Goal: Task Accomplishment & Management: Manage account settings

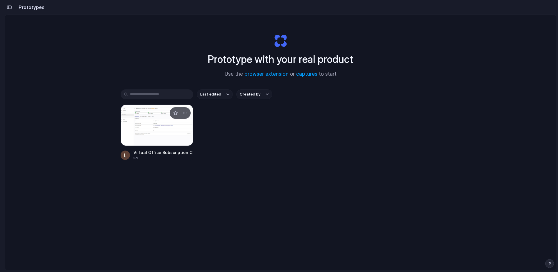
click at [143, 119] on div at bounding box center [157, 124] width 73 height 41
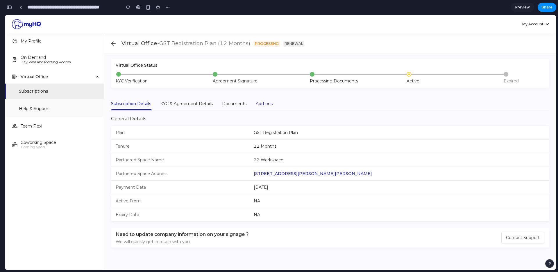
click at [262, 105] on div "Add-ons" at bounding box center [264, 103] width 17 height 6
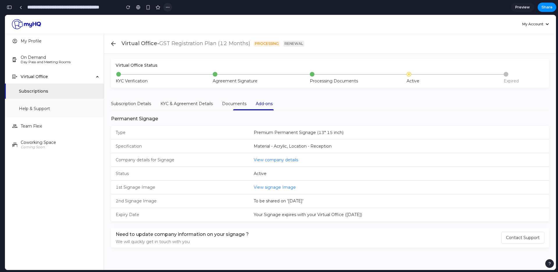
click at [167, 7] on div "button" at bounding box center [167, 7] width 5 height 5
click at [181, 20] on span "Duplicate" at bounding box center [183, 20] width 18 height 6
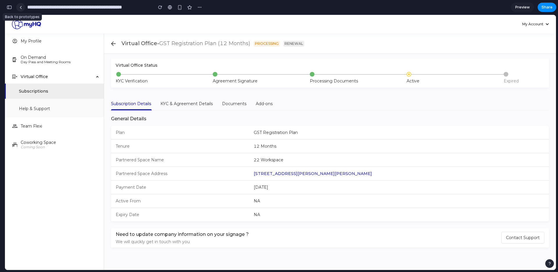
click at [24, 9] on link at bounding box center [20, 7] width 9 height 9
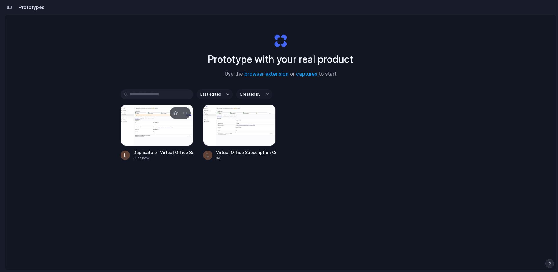
click at [161, 136] on div at bounding box center [157, 124] width 73 height 41
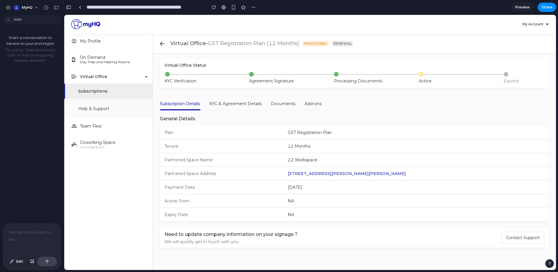
click at [15, 232] on p at bounding box center [31, 232] width 47 height 7
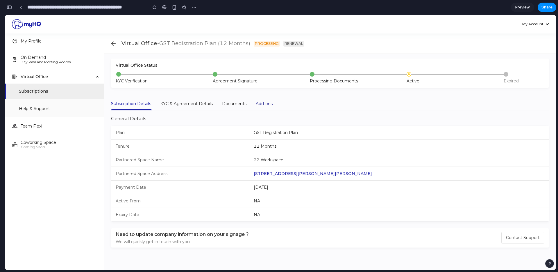
click at [266, 103] on div "Add-ons" at bounding box center [264, 103] width 17 height 6
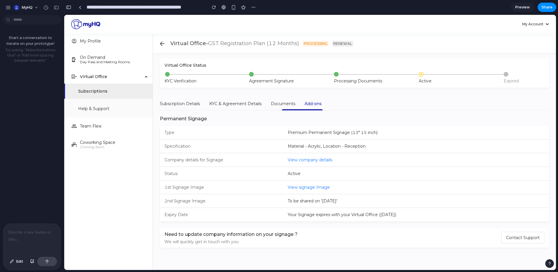
click at [15, 236] on div at bounding box center [32, 238] width 58 height 31
click at [49, 236] on div "**********" at bounding box center [32, 228] width 58 height 52
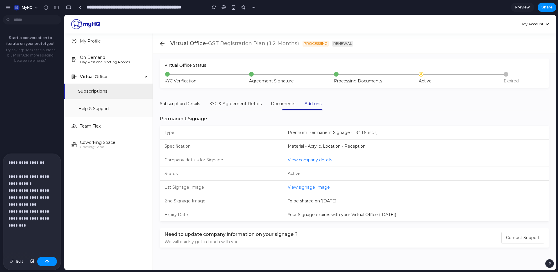
click at [44, 233] on p "**********" at bounding box center [31, 197] width 47 height 77
click at [32, 224] on p "**********" at bounding box center [31, 197] width 47 height 77
click at [30, 219] on p "**********" at bounding box center [31, 197] width 47 height 77
click at [22, 184] on p "**********" at bounding box center [31, 197] width 47 height 77
click at [24, 188] on p "**********" at bounding box center [31, 197] width 47 height 77
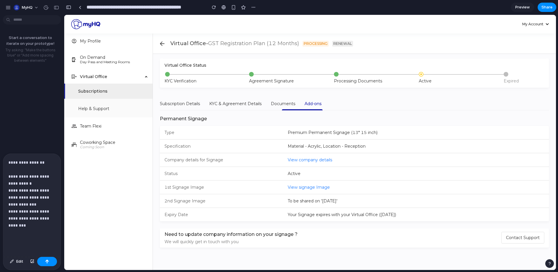
click at [27, 190] on p "**********" at bounding box center [31, 197] width 47 height 77
click at [39, 193] on p "**********" at bounding box center [31, 197] width 47 height 77
click at [35, 198] on p "**********" at bounding box center [31, 197] width 47 height 77
click at [38, 205] on p "**********" at bounding box center [31, 197] width 47 height 77
click at [35, 210] on p "**********" at bounding box center [31, 197] width 47 height 77
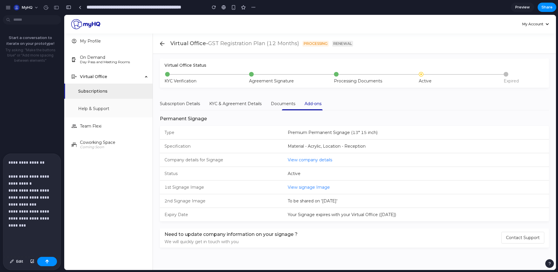
click at [39, 218] on p "**********" at bounding box center [31, 197] width 47 height 77
click at [33, 222] on p "**********" at bounding box center [31, 197] width 47 height 77
click at [39, 218] on p "**********" at bounding box center [31, 194] width 47 height 84
click at [39, 226] on p "**********" at bounding box center [31, 194] width 47 height 84
click at [27, 205] on p "**********" at bounding box center [31, 194] width 47 height 84
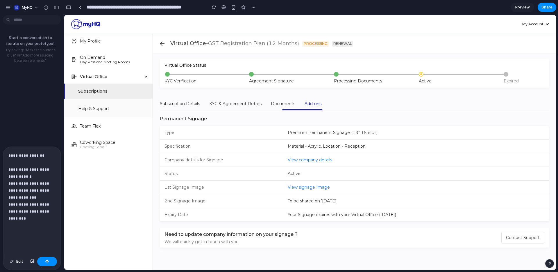
click at [33, 222] on p "**********" at bounding box center [31, 194] width 47 height 84
click at [25, 187] on p "**********" at bounding box center [31, 194] width 47 height 84
click at [27, 196] on p "**********" at bounding box center [31, 194] width 47 height 84
click at [29, 206] on p "**********" at bounding box center [31, 194] width 47 height 84
click at [33, 220] on p "**********" at bounding box center [31, 194] width 47 height 84
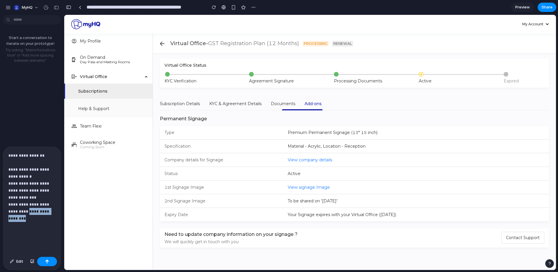
drag, startPoint x: 37, startPoint y: 217, endPoint x: 28, endPoint y: 212, distance: 9.5
click at [28, 212] on p "**********" at bounding box center [31, 194] width 47 height 84
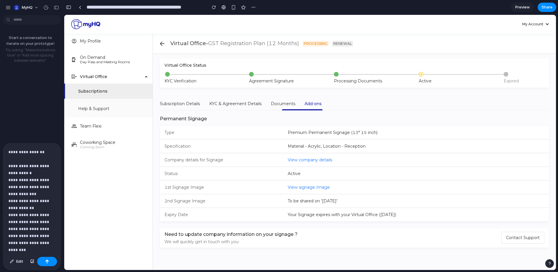
click at [38, 247] on p "**********" at bounding box center [31, 207] width 47 height 119
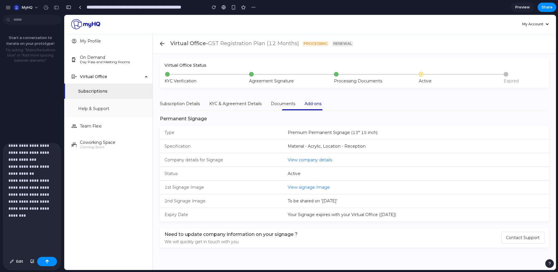
scroll to position [45, 0]
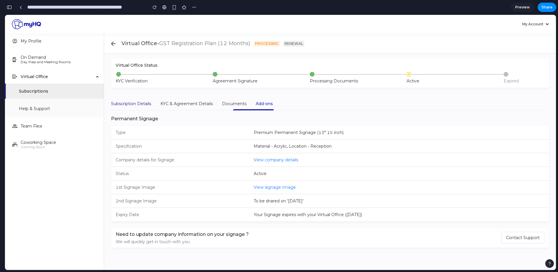
click at [142, 103] on div "Subscription Details" at bounding box center [131, 103] width 40 height 6
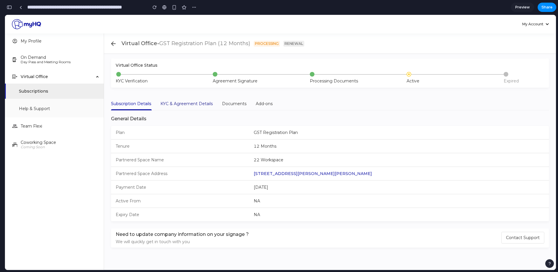
click at [184, 102] on div "KYC & Agreement Details" at bounding box center [186, 103] width 52 height 6
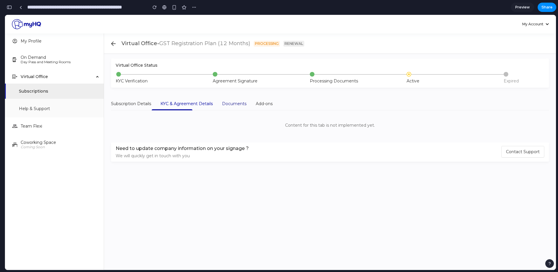
click at [229, 104] on div "Documents" at bounding box center [234, 103] width 24 height 6
click at [262, 104] on div "Add-ons" at bounding box center [264, 103] width 17 height 6
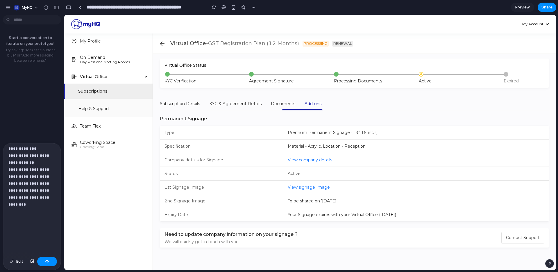
click at [40, 216] on p "**********" at bounding box center [31, 169] width 47 height 133
click at [32, 261] on div "button" at bounding box center [32, 260] width 4 height 3
click at [33, 220] on p "**********" at bounding box center [31, 169] width 47 height 133
click at [41, 262] on button "button" at bounding box center [47, 260] width 20 height 9
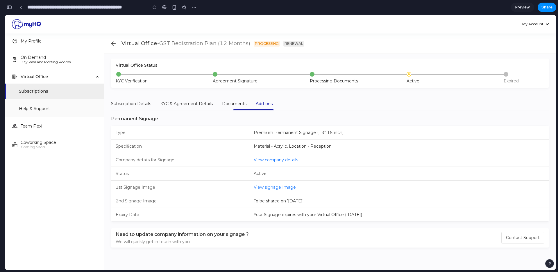
scroll to position [8, 0]
type input "**********"
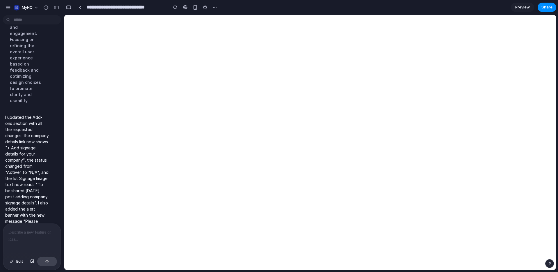
scroll to position [0, 0]
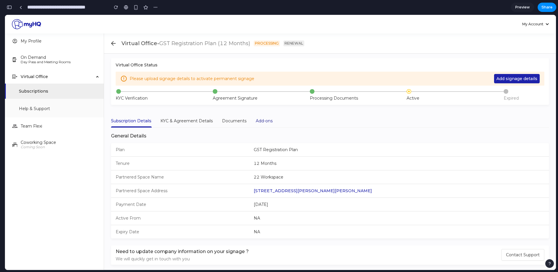
click at [263, 122] on div "Add-ons" at bounding box center [264, 120] width 17 height 6
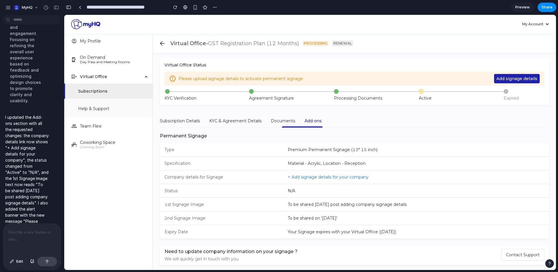
click at [10, 226] on div at bounding box center [32, 238] width 58 height 31
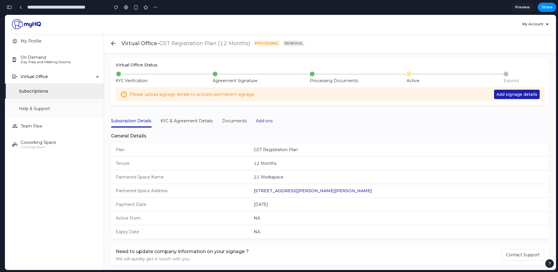
click at [259, 118] on div "Add-ons" at bounding box center [264, 120] width 17 height 6
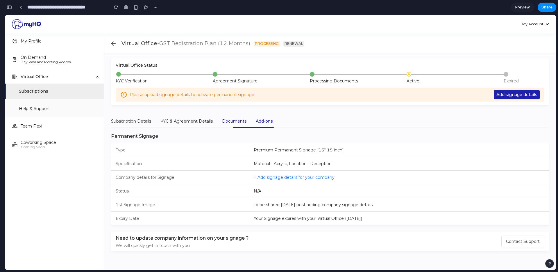
click at [239, 120] on div "Documents" at bounding box center [234, 121] width 24 height 6
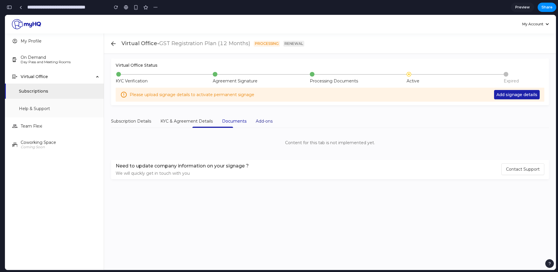
click at [266, 123] on div "Add-ons" at bounding box center [264, 121] width 17 height 6
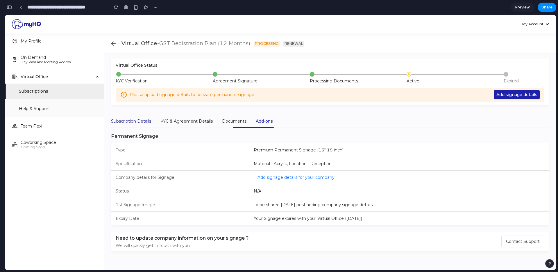
click at [134, 118] on div "Subscription Details" at bounding box center [131, 121] width 40 height 6
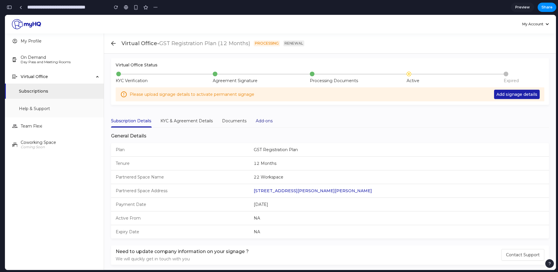
click at [260, 123] on div "Add-ons" at bounding box center [264, 120] width 17 height 6
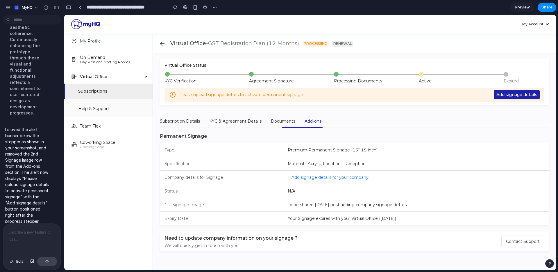
click at [7, 126] on p "I moved the alert banner below the stepper as shown in your screenshot, and rem…" at bounding box center [27, 175] width 44 height 98
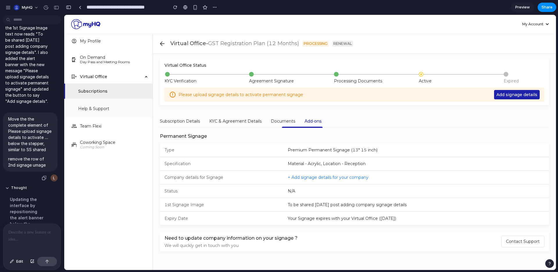
scroll to position [262, 0]
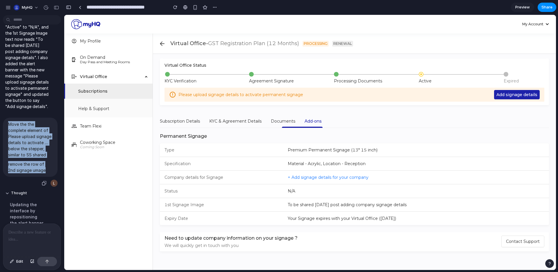
drag, startPoint x: 8, startPoint y: 123, endPoint x: 43, endPoint y: 170, distance: 59.0
click at [43, 170] on div "Move the the complete element of Please upload signage details to activate ....…" at bounding box center [30, 146] width 55 height 59
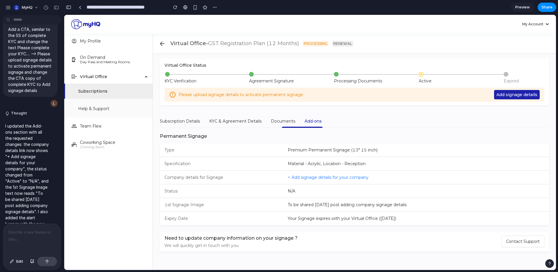
scroll to position [0, 0]
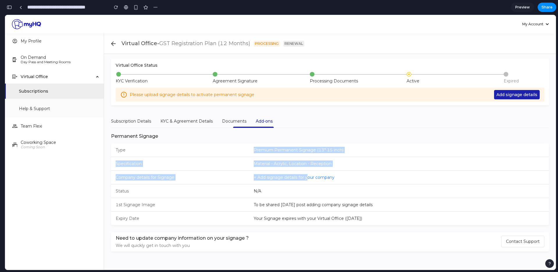
drag, startPoint x: 251, startPoint y: 146, endPoint x: 307, endPoint y: 176, distance: 63.6
click at [307, 176] on div "Type Premium Permanent Signage (13* 15 inch) Specification Material - Acrylic, …" at bounding box center [330, 184] width 438 height 82
click at [307, 175] on span "+ Add signage details for your company" at bounding box center [294, 176] width 81 height 5
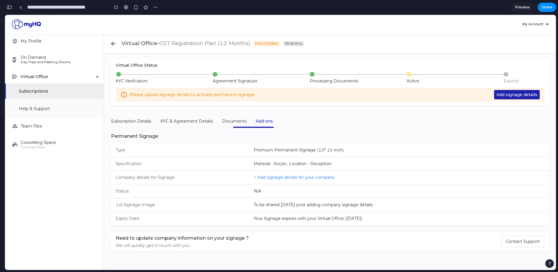
click at [312, 168] on li "Specification Material - Acrylic, Location - Reception" at bounding box center [330, 164] width 438 height 14
click at [232, 123] on div "Documents" at bounding box center [234, 121] width 24 height 6
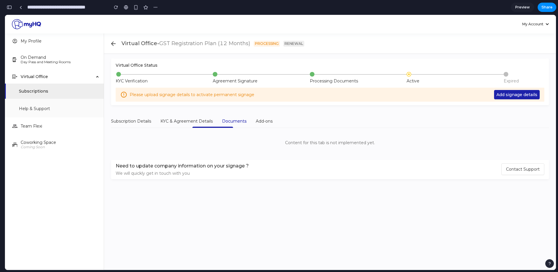
click at [269, 129] on div "Subscription Details KYC & Agreement Details Documents Add-ons Content for this…" at bounding box center [330, 133] width 438 height 38
click at [269, 124] on div "Add-ons" at bounding box center [264, 121] width 17 height 6
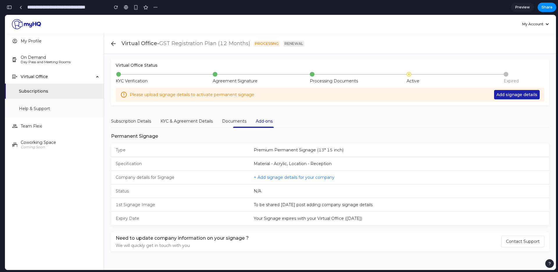
click at [526, 44] on div "Virtual Office- GST Registration Plan (12 Months) PROCESSING RENEWAL" at bounding box center [336, 43] width 428 height 8
click at [140, 121] on div "Subscription Details" at bounding box center [131, 121] width 40 height 6
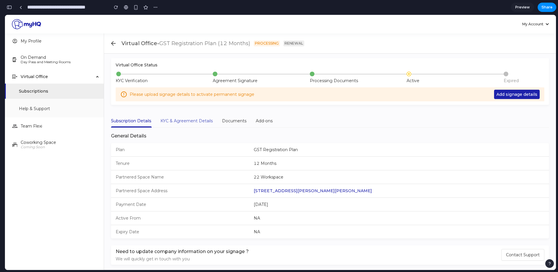
click at [178, 124] on div "KYC & Agreement Details" at bounding box center [186, 120] width 52 height 13
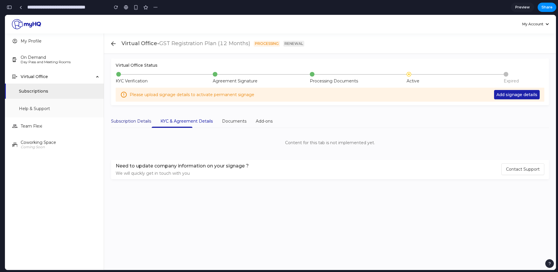
click at [140, 119] on div "Subscription Details" at bounding box center [131, 121] width 40 height 6
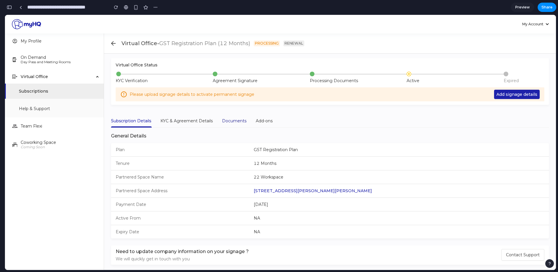
click at [237, 121] on div "Documents" at bounding box center [234, 120] width 24 height 6
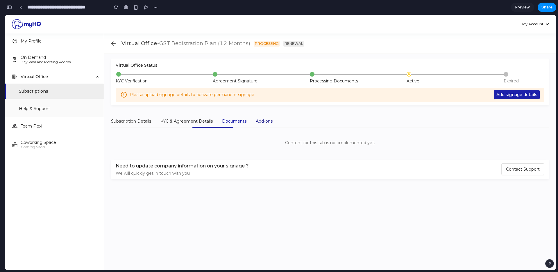
click at [260, 123] on div "Add-ons" at bounding box center [264, 121] width 17 height 6
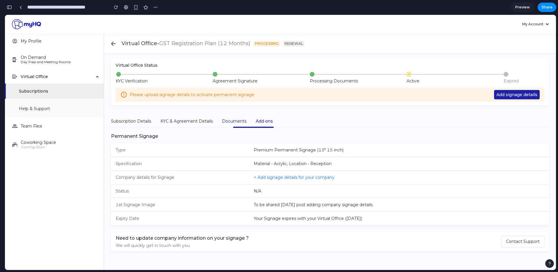
click at [226, 123] on div "Documents" at bounding box center [234, 121] width 24 height 6
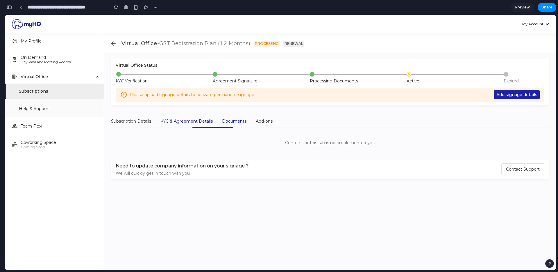
click at [195, 123] on div "KYC & Agreement Details" at bounding box center [186, 121] width 52 height 6
click at [151, 120] on div "Subscription Details" at bounding box center [131, 121] width 40 height 6
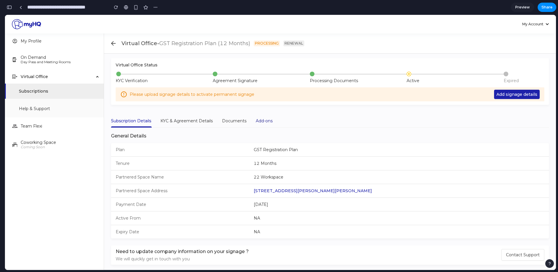
click at [268, 122] on div "Add-ons" at bounding box center [264, 120] width 17 height 6
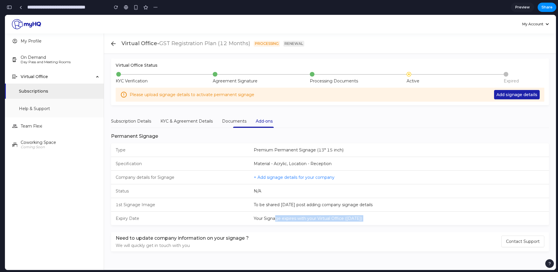
drag, startPoint x: 275, startPoint y: 217, endPoint x: 319, endPoint y: 225, distance: 44.5
click at [319, 225] on div "Virtual Office Status KYC Verification Agreement Signature Processing Documents…" at bounding box center [330, 156] width 438 height 197
click at [235, 121] on div "Documents" at bounding box center [234, 121] width 24 height 6
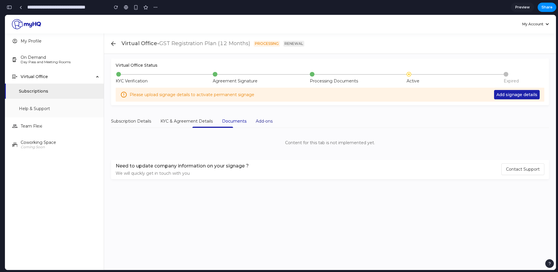
click at [269, 121] on div "Add-ons" at bounding box center [264, 121] width 17 height 6
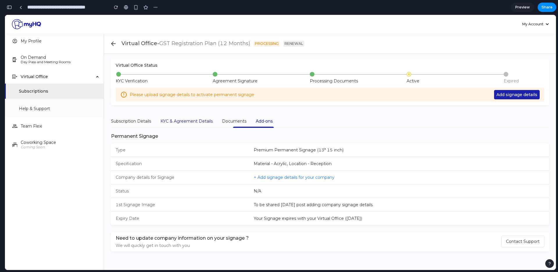
click at [182, 119] on div "KYC & Agreement Details" at bounding box center [186, 121] width 52 height 6
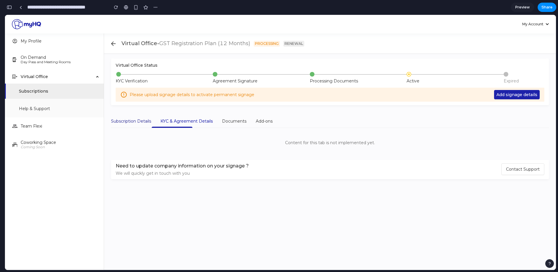
click at [134, 122] on div "Subscription Details" at bounding box center [131, 121] width 40 height 6
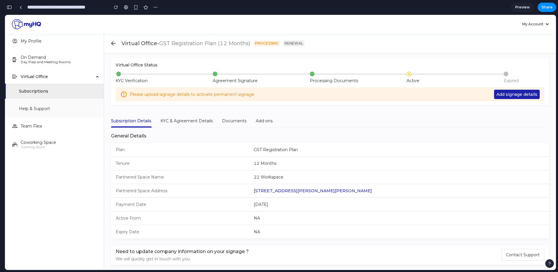
click at [251, 121] on div "Subscription Details KYC & Agreement Details Documents Add-ons" at bounding box center [192, 120] width 162 height 13
click at [260, 121] on div "Add-ons" at bounding box center [264, 120] width 17 height 6
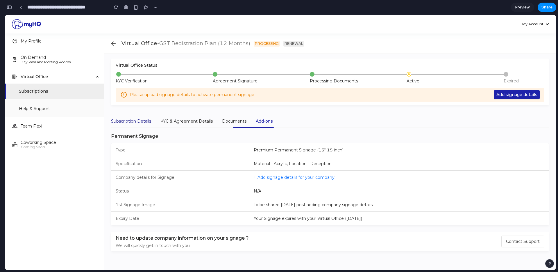
click at [133, 121] on div "Subscription Details" at bounding box center [131, 121] width 40 height 6
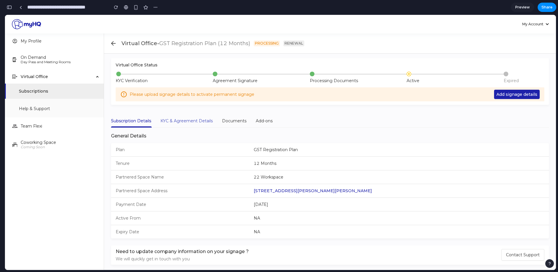
click at [181, 125] on div "KYC & Agreement Details" at bounding box center [186, 120] width 52 height 13
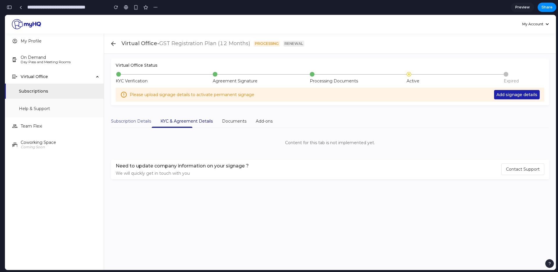
click at [140, 124] on div "Subscription Details" at bounding box center [131, 120] width 40 height 13
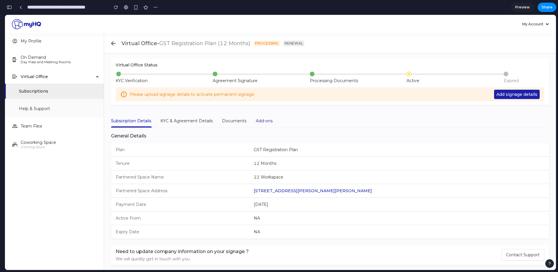
click at [269, 123] on div "Add-ons" at bounding box center [264, 120] width 17 height 6
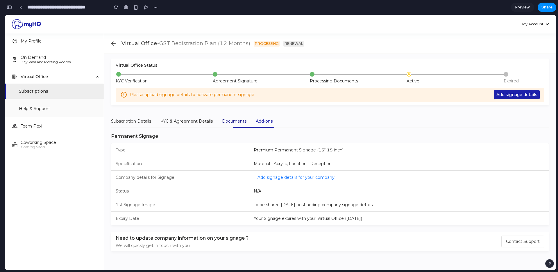
click at [244, 121] on div "Documents" at bounding box center [234, 121] width 24 height 6
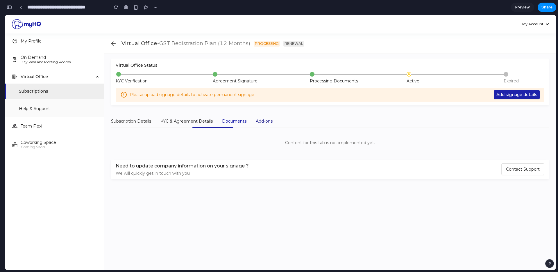
click at [262, 119] on div "Add-ons" at bounding box center [264, 121] width 17 height 6
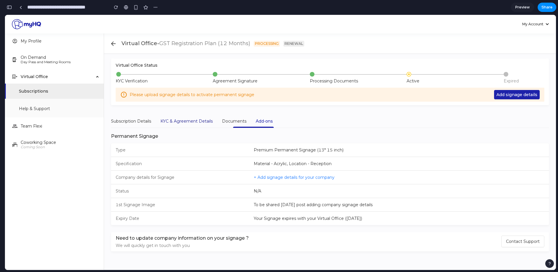
click at [194, 123] on div "KYC & Agreement Details" at bounding box center [186, 121] width 52 height 6
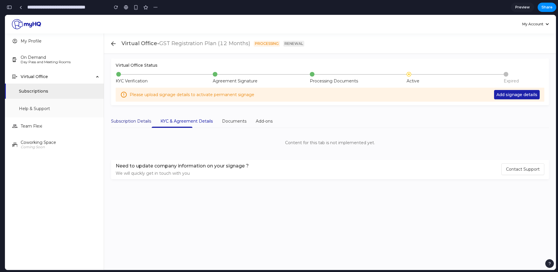
click at [136, 120] on div "Subscription Details" at bounding box center [131, 121] width 40 height 6
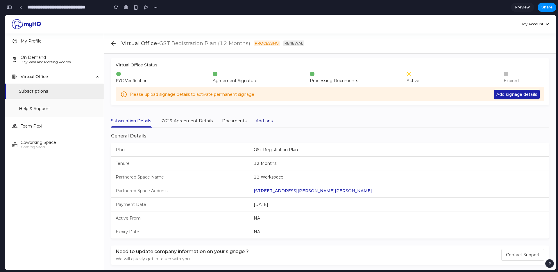
click at [262, 121] on div "Add-ons" at bounding box center [264, 120] width 17 height 6
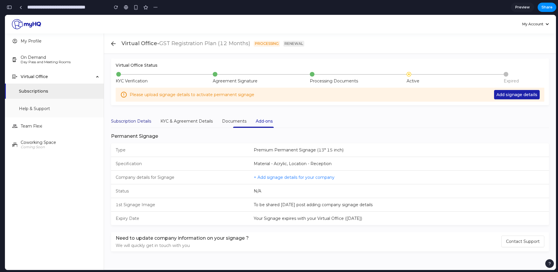
click at [135, 120] on div "Subscription Details" at bounding box center [131, 121] width 40 height 6
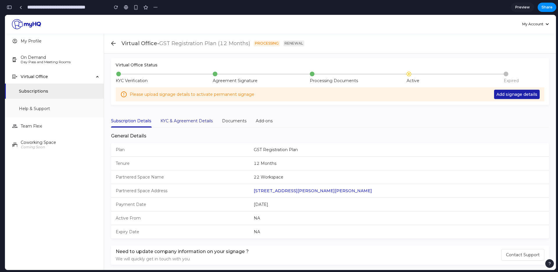
click at [173, 119] on div "KYC & Agreement Details" at bounding box center [186, 120] width 52 height 6
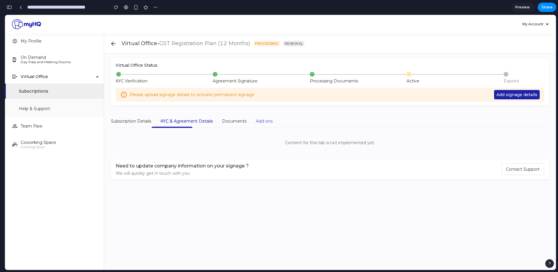
click at [272, 125] on div "Add-ons" at bounding box center [264, 120] width 17 height 13
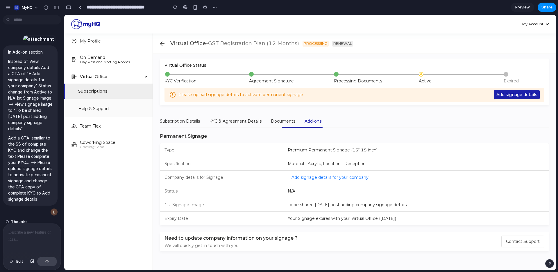
click at [520, 98] on button "Add signage details" at bounding box center [517, 94] width 46 height 9
click at [23, 236] on div at bounding box center [32, 238] width 58 height 31
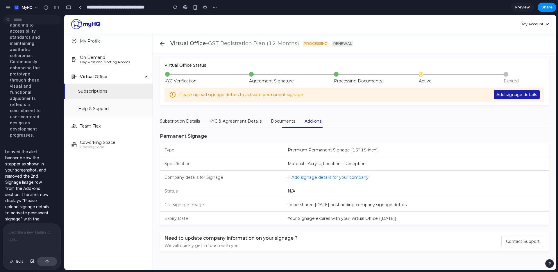
scroll to position [653, 0]
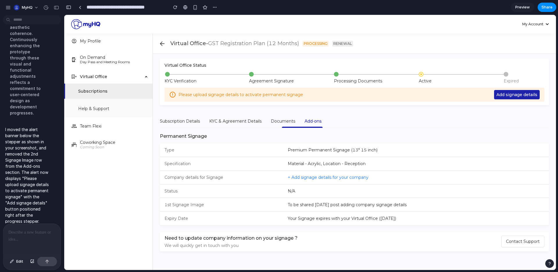
click at [26, 236] on div at bounding box center [32, 238] width 58 height 31
click at [32, 262] on div "button" at bounding box center [32, 260] width 4 height 3
click at [33, 200] on div at bounding box center [32, 200] width 58 height 31
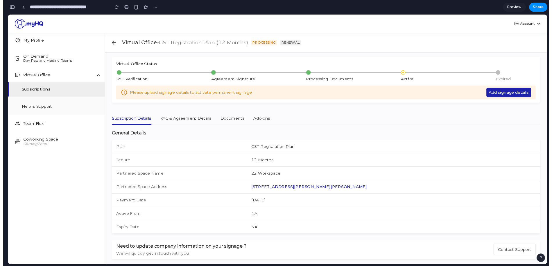
scroll to position [886, 0]
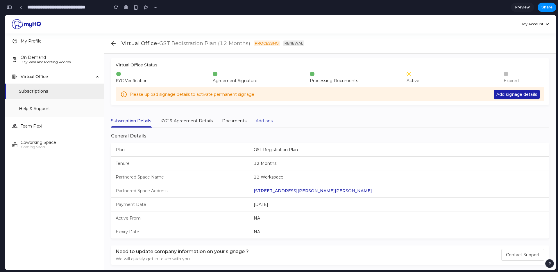
click at [262, 114] on div "Add-ons" at bounding box center [264, 120] width 17 height 13
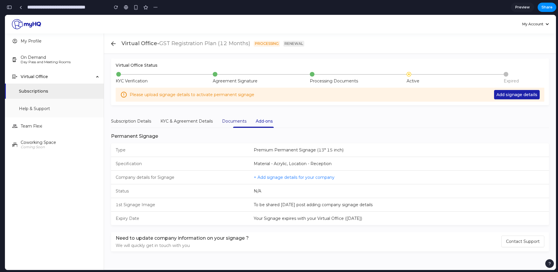
click at [233, 122] on div "Documents" at bounding box center [234, 121] width 24 height 6
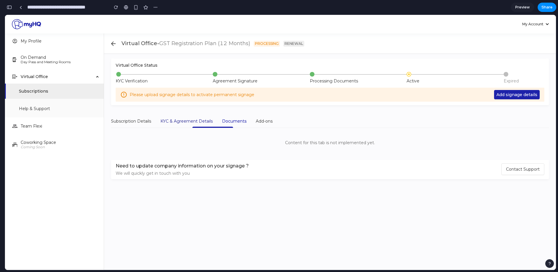
click at [194, 122] on div "KYC & Agreement Details" at bounding box center [186, 121] width 52 height 6
click at [142, 121] on div "Subscription Details" at bounding box center [131, 121] width 40 height 6
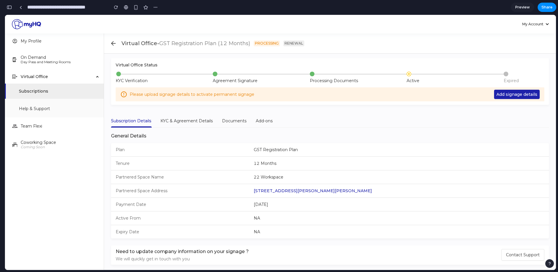
click at [500, 95] on span "Add signage details" at bounding box center [517, 94] width 41 height 6
click at [263, 118] on div "Add-ons" at bounding box center [264, 120] width 17 height 6
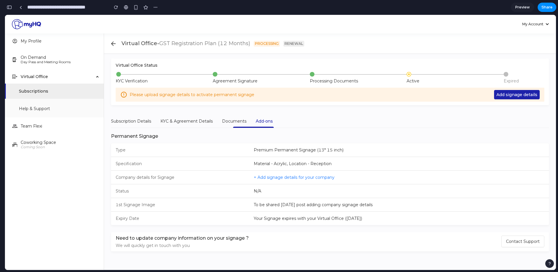
click at [297, 174] on div "+ Add signage details for your company" at bounding box center [294, 177] width 81 height 6
click at [297, 177] on span "+ Add signage details for your company" at bounding box center [294, 176] width 81 height 5
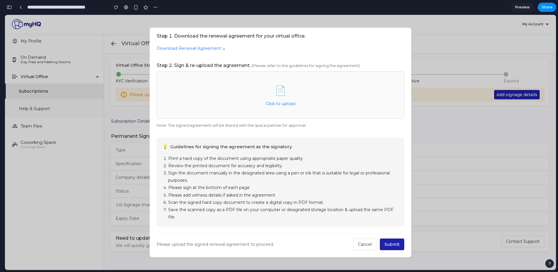
scroll to position [0, 0]
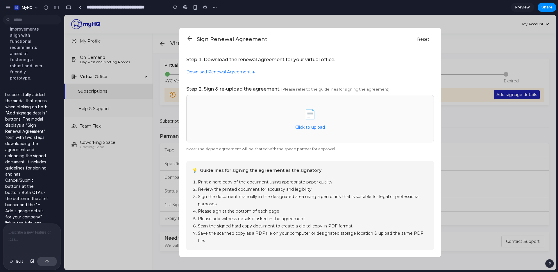
click at [22, 233] on p at bounding box center [31, 232] width 47 height 7
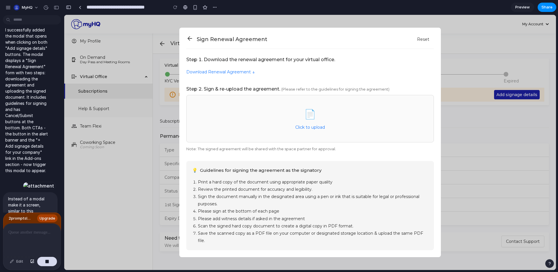
scroll to position [978, 0]
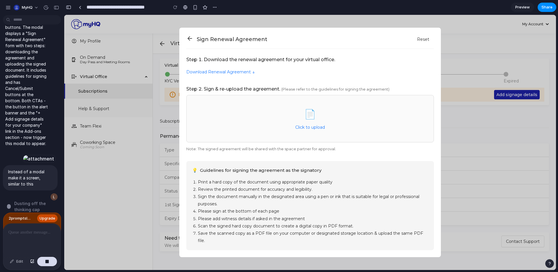
click at [44, 218] on span "Upgrade" at bounding box center [48, 218] width 16 height 6
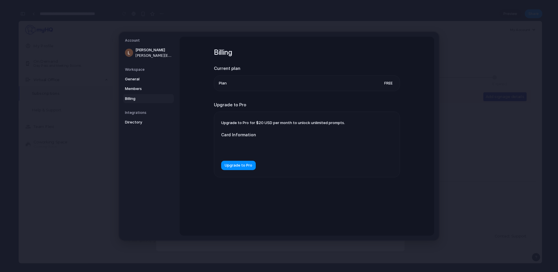
scroll to position [997, 0]
click at [142, 123] on span "Directory" at bounding box center [143, 122] width 37 height 6
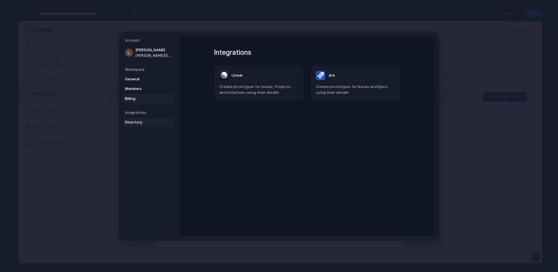
click at [150, 95] on span "Billing" at bounding box center [143, 98] width 37 height 6
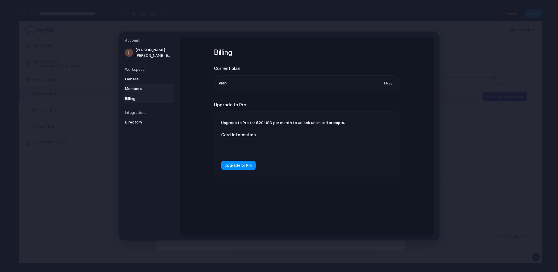
click at [149, 88] on span "Members" at bounding box center [143, 89] width 37 height 6
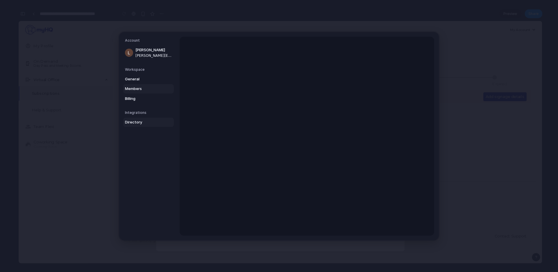
click at [143, 120] on span "Directory" at bounding box center [143, 122] width 37 height 6
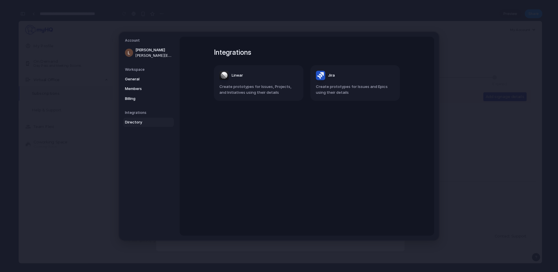
scroll to position [985, 0]
click at [135, 94] on link "Billing" at bounding box center [148, 98] width 51 height 9
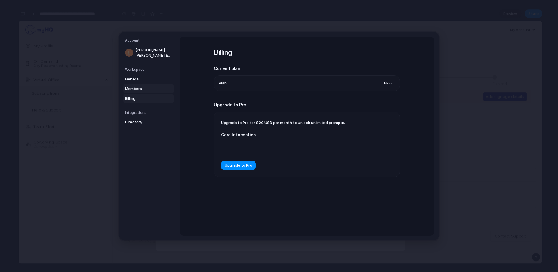
click at [140, 86] on span "Members" at bounding box center [143, 89] width 37 height 6
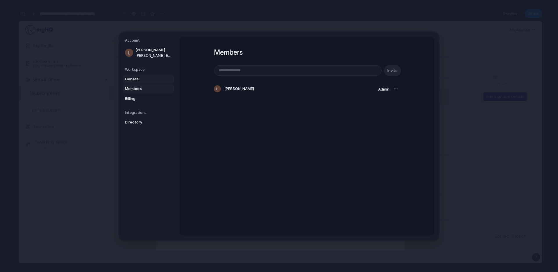
click at [141, 78] on span "General" at bounding box center [143, 79] width 37 height 6
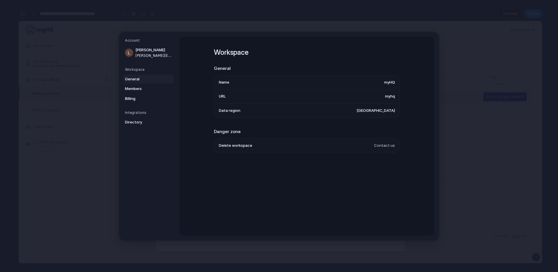
scroll to position [973, 0]
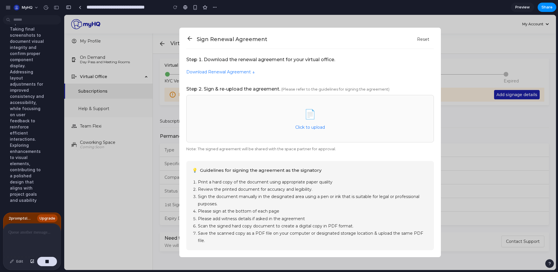
scroll to position [965, 0]
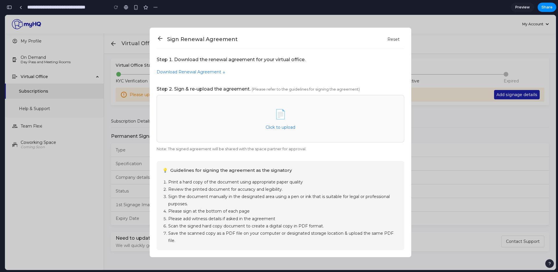
click at [164, 33] on div "Sign Renewal Agreement Reset Step 1. Download the renewal agreement for your vi…" at bounding box center [281, 142] width 262 height 229
click at [157, 38] on icon at bounding box center [160, 38] width 7 height 7
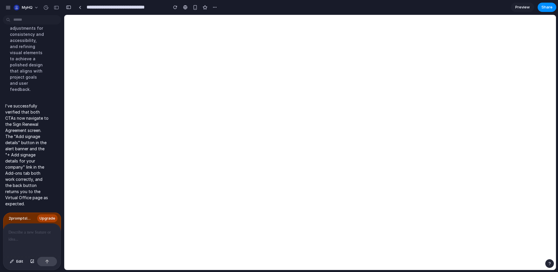
scroll to position [0, 0]
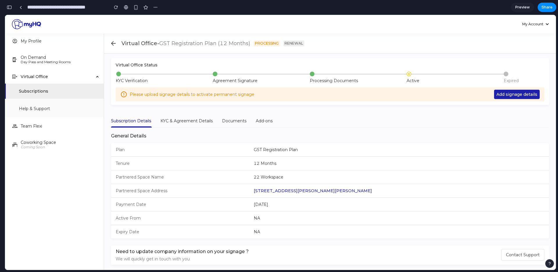
click at [516, 98] on button "Add signage details" at bounding box center [517, 94] width 46 height 9
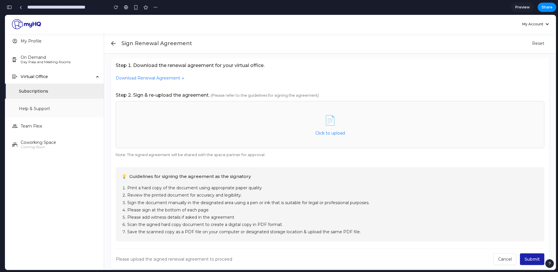
click at [113, 42] on icon at bounding box center [113, 43] width 5 height 4
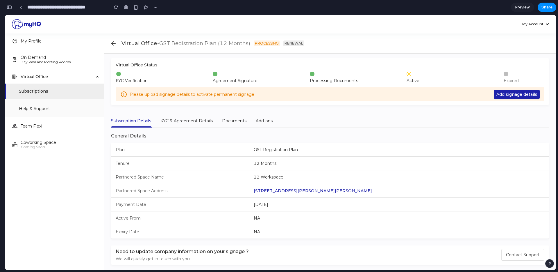
click at [519, 91] on span "Add signage details" at bounding box center [517, 94] width 41 height 6
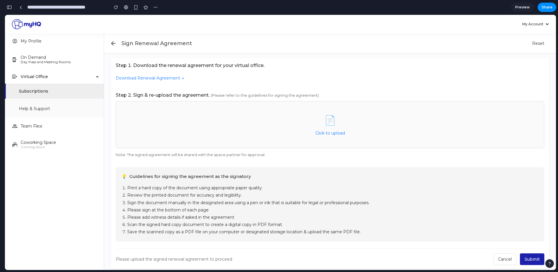
click at [114, 44] on icon at bounding box center [113, 43] width 7 height 7
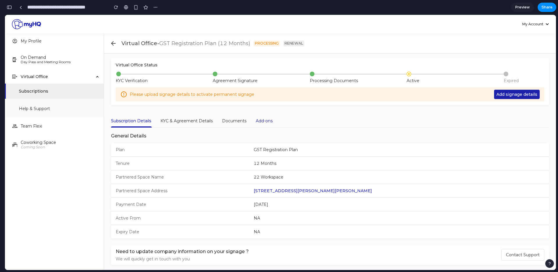
click at [271, 122] on div "Add-ons" at bounding box center [264, 120] width 17 height 6
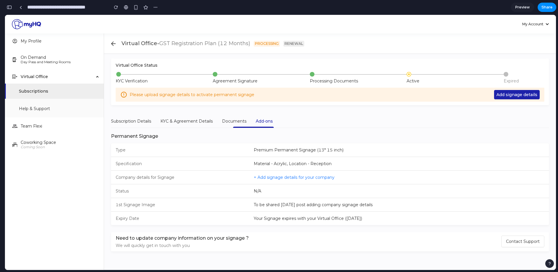
click at [284, 179] on span "+ Add signage details for your company" at bounding box center [294, 176] width 81 height 5
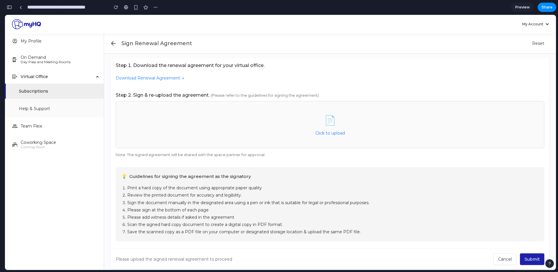
click at [111, 47] on div at bounding box center [113, 43] width 9 height 13
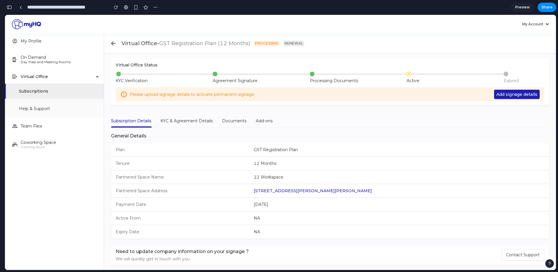
click at [497, 96] on span "Add signage details" at bounding box center [517, 94] width 41 height 6
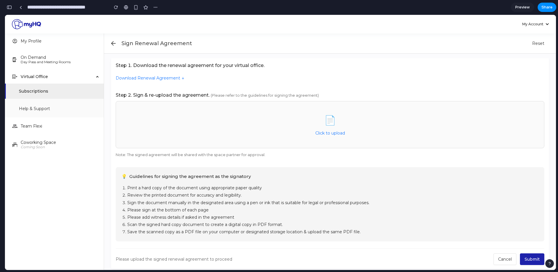
click at [113, 43] on icon at bounding box center [113, 43] width 5 height 4
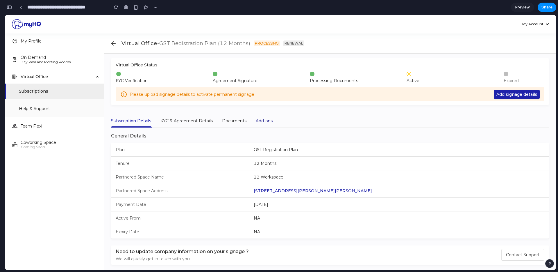
click at [267, 120] on div "Add-ons" at bounding box center [264, 120] width 17 height 6
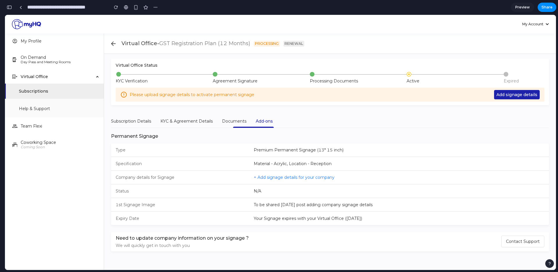
click at [506, 97] on span "Add signage details" at bounding box center [517, 94] width 41 height 6
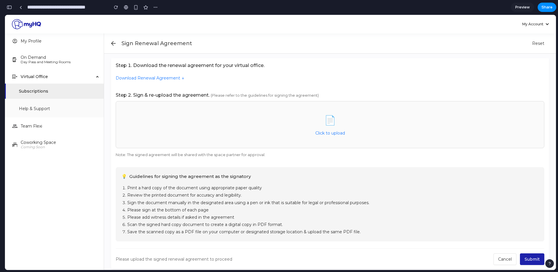
click at [10, 5] on div "button" at bounding box center [9, 7] width 5 height 4
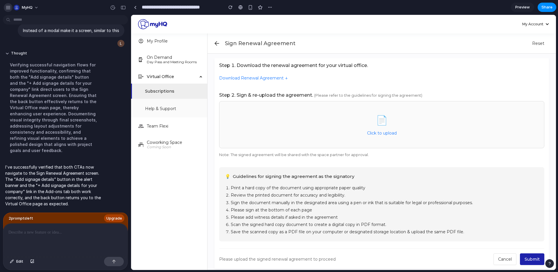
click at [8, 4] on button "button" at bounding box center [8, 7] width 9 height 9
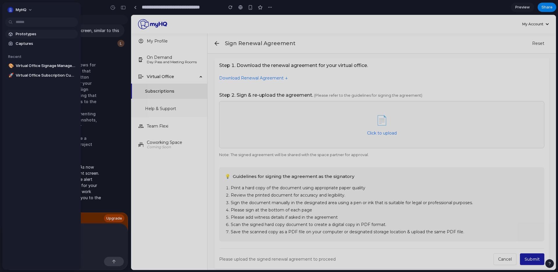
click at [49, 37] on span "Prototypes" at bounding box center [46, 34] width 60 height 6
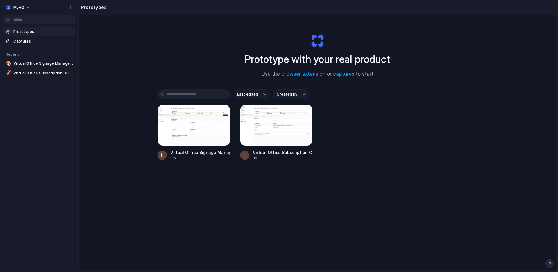
click at [326, 112] on div "Virtual Office Signage Management 9m Virtual Office Subscription Customization …" at bounding box center [318, 132] width 320 height 56
click at [279, 129] on div at bounding box center [276, 124] width 73 height 41
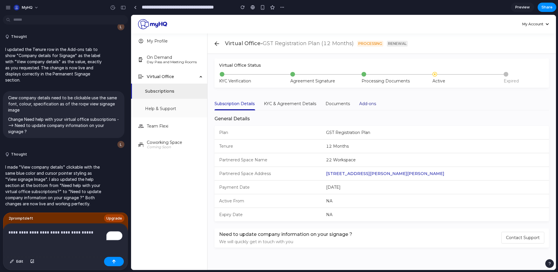
click at [370, 101] on div "Add-ons" at bounding box center [367, 103] width 17 height 6
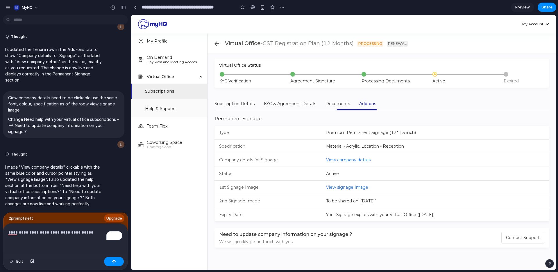
click at [90, 233] on p "**********" at bounding box center [65, 232] width 114 height 7
click at [94, 233] on p "**********" at bounding box center [65, 232] width 114 height 7
click at [356, 160] on span "View company details" at bounding box center [348, 159] width 44 height 5
click at [27, 7] on span "myHQ" at bounding box center [27, 8] width 11 height 6
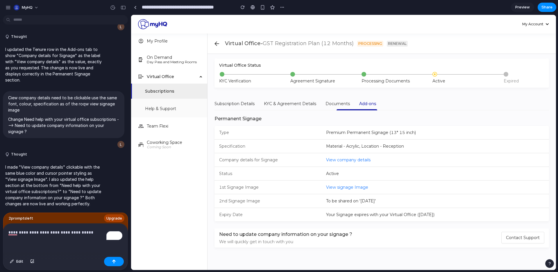
click at [9, 7] on div "Settings Invite members Change theme Sign out" at bounding box center [279, 136] width 558 height 272
click at [8, 4] on button "button" at bounding box center [8, 7] width 9 height 9
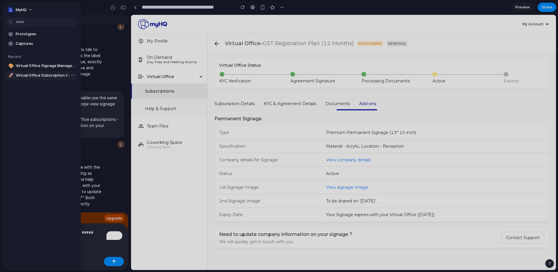
click at [40, 74] on span "Virtual Office Subscription Customization" at bounding box center [46, 75] width 60 height 6
click at [42, 67] on span "Virtual Office Signage Management" at bounding box center [46, 66] width 60 height 6
type input "**********"
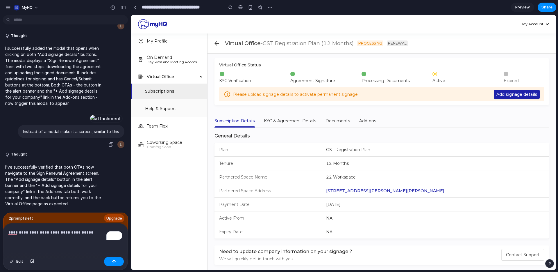
scroll to position [457, 0]
click at [515, 90] on button "Add signage details" at bounding box center [517, 94] width 46 height 9
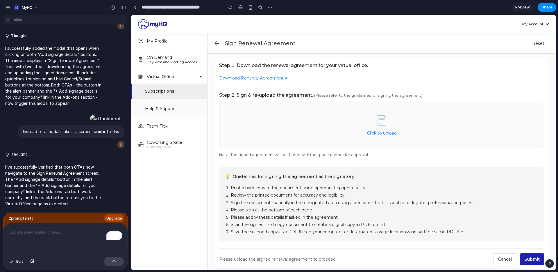
click at [64, 241] on div "To enrich screen reader interactions, please activate Accessibility in Grammarl…" at bounding box center [65, 238] width 124 height 31
click at [137, 11] on div at bounding box center [135, 7] width 9 height 9
click at [137, 5] on link at bounding box center [135, 7] width 9 height 9
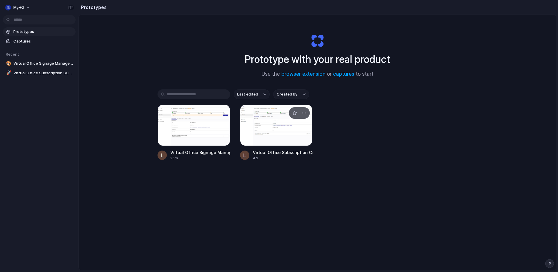
click at [279, 122] on div at bounding box center [276, 124] width 73 height 41
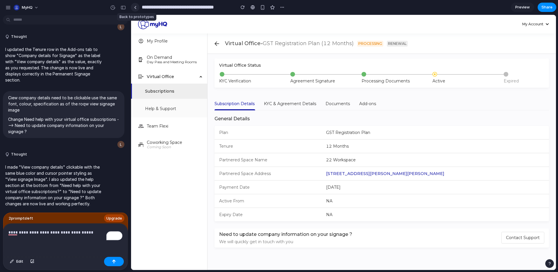
click at [134, 10] on link at bounding box center [135, 7] width 9 height 9
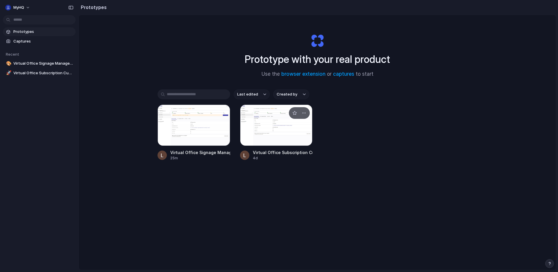
click at [273, 119] on div at bounding box center [276, 124] width 73 height 41
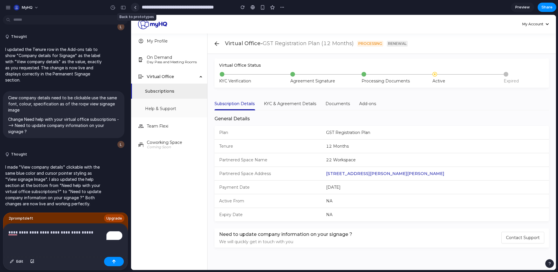
click at [135, 5] on link at bounding box center [135, 7] width 9 height 9
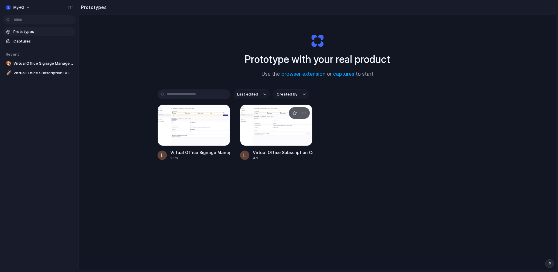
click at [281, 120] on div at bounding box center [276, 124] width 73 height 41
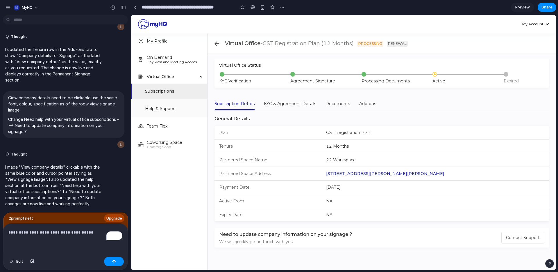
click at [522, 7] on span "Preview" at bounding box center [522, 7] width 15 height 6
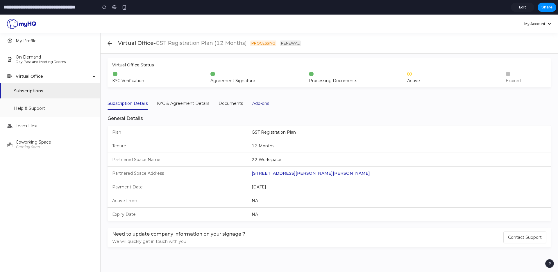
click at [263, 103] on div "Add-ons" at bounding box center [260, 103] width 17 height 6
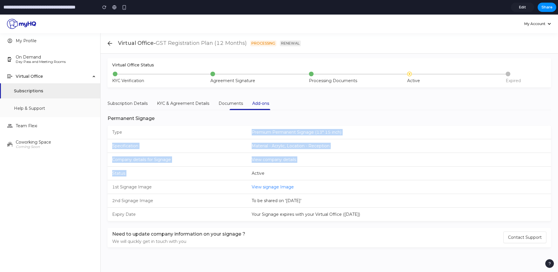
drag, startPoint x: 154, startPoint y: 131, endPoint x: 294, endPoint y: 168, distance: 145.0
click at [294, 168] on div "Type Premium Permanent Signage (13* 15 inch) Specification Material - Acrylic, …" at bounding box center [330, 172] width 444 height 95
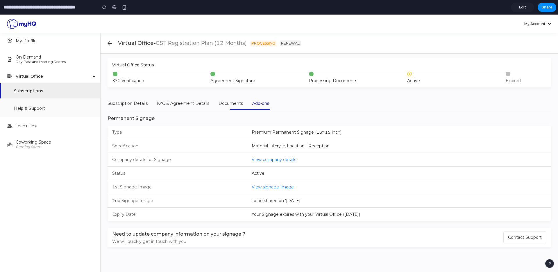
click at [347, 161] on li "Company details for Signage View company details" at bounding box center [330, 160] width 444 height 14
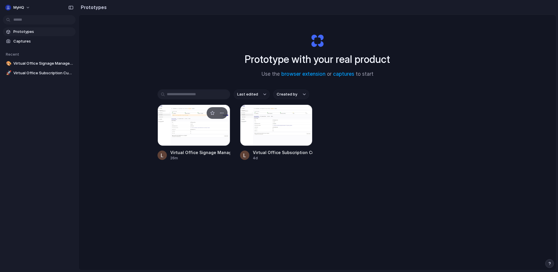
click at [204, 127] on div at bounding box center [194, 124] width 73 height 41
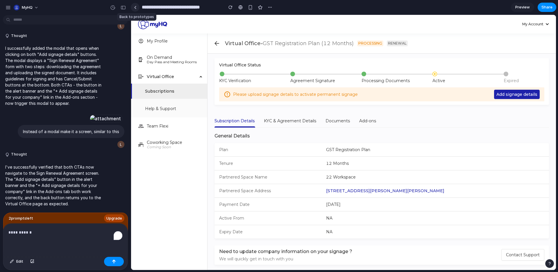
click at [133, 8] on link at bounding box center [135, 7] width 9 height 9
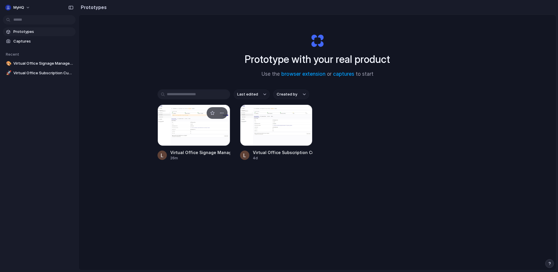
click at [204, 121] on div at bounding box center [194, 124] width 73 height 41
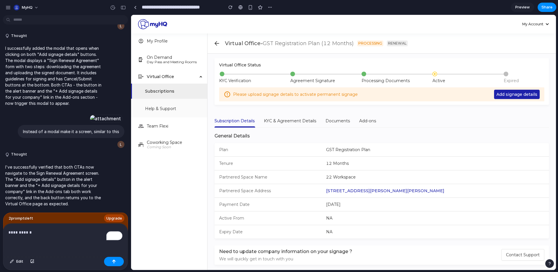
click at [527, 8] on span "Preview" at bounding box center [522, 7] width 15 height 6
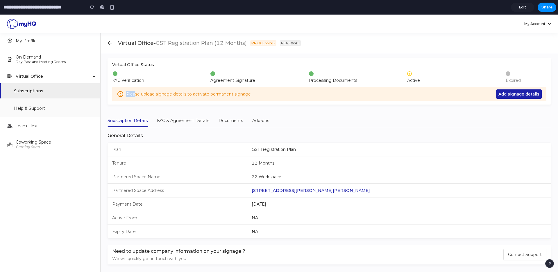
drag, startPoint x: 135, startPoint y: 95, endPoint x: 297, endPoint y: 88, distance: 162.7
click at [297, 88] on div "Please upload signage details to activate permanent signage Add signage details" at bounding box center [329, 94] width 434 height 14
click at [256, 118] on div "Add-ons" at bounding box center [260, 120] width 17 height 6
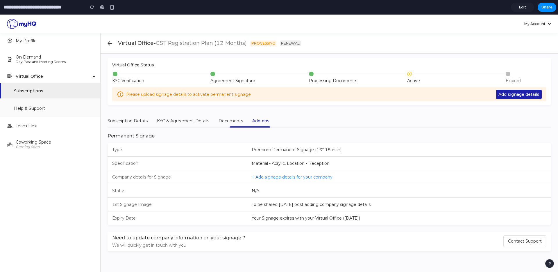
click at [279, 176] on span "+ Add signage details for your company" at bounding box center [292, 176] width 81 height 5
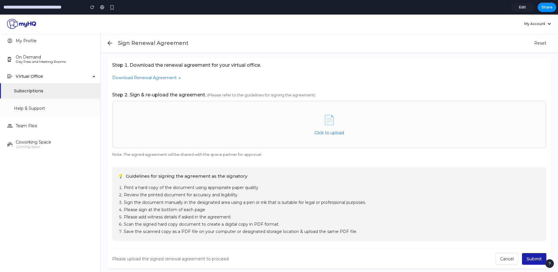
click at [116, 45] on div "Sign Renewal Agreement Reset" at bounding box center [330, 43] width 458 height 20
click at [109, 44] on icon at bounding box center [110, 43] width 5 height 4
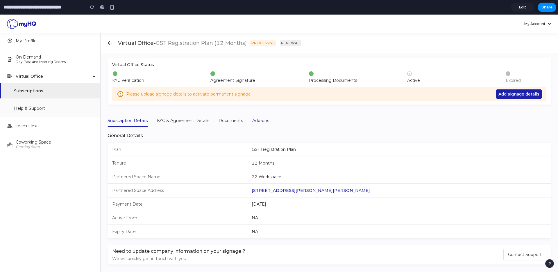
click at [261, 122] on div "Add-ons" at bounding box center [260, 120] width 17 height 6
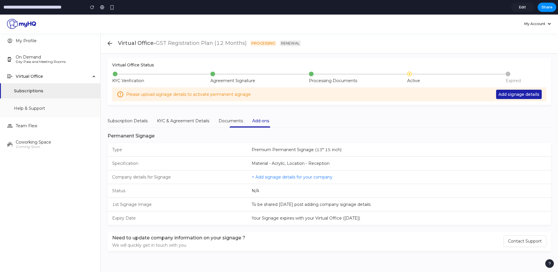
click at [282, 178] on span "+ Add signage details for your company" at bounding box center [292, 176] width 81 height 5
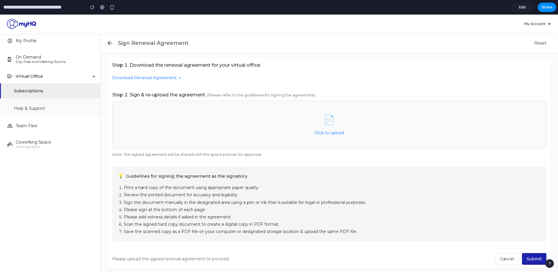
click at [520, 4] on link "Edit" at bounding box center [522, 7] width 23 height 9
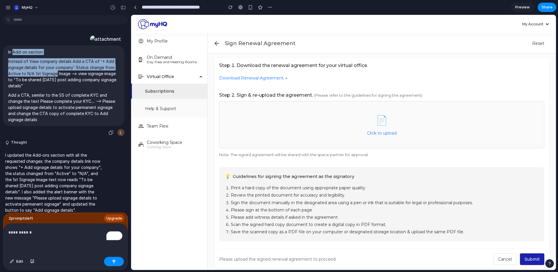
drag, startPoint x: 13, startPoint y: 60, endPoint x: 56, endPoint y: 81, distance: 48.2
click at [56, 81] on span "In Add-on section Instead of View company details Add a CTA of '+ Add signage d…" at bounding box center [63, 86] width 111 height 74
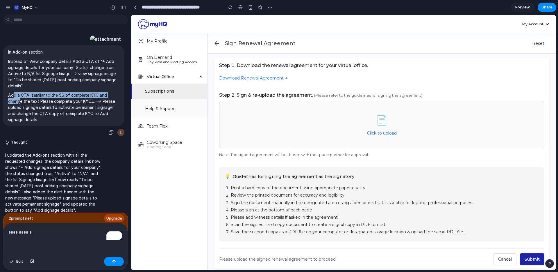
drag, startPoint x: 14, startPoint y: 102, endPoint x: 24, endPoint y: 114, distance: 15.5
click at [21, 106] on p "Add a CTA, semilar to the SS of complete KYC and change the text Please complet…" at bounding box center [63, 107] width 111 height 31
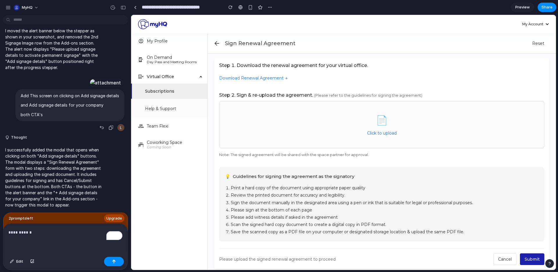
scroll to position [267, 0]
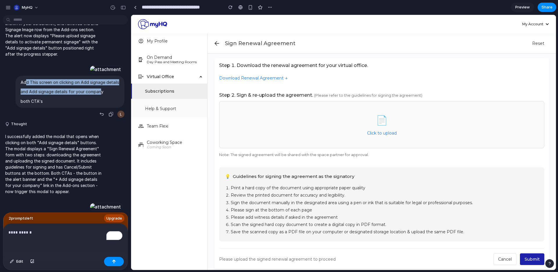
drag, startPoint x: 27, startPoint y: 134, endPoint x: 100, endPoint y: 145, distance: 73.5
click at [100, 104] on span "Add This screen on clicking on Add signage details and Add signage details for …" at bounding box center [70, 91] width 99 height 25
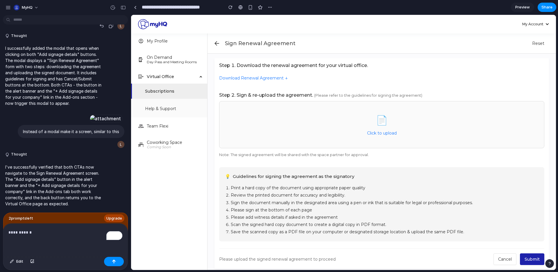
scroll to position [457, 0]
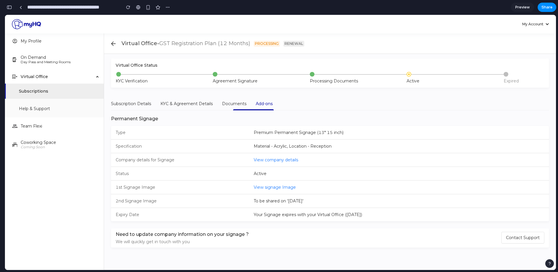
scroll to position [1074, 0]
click at [285, 161] on span "View company details" at bounding box center [276, 159] width 44 height 5
click at [284, 185] on span "View signage Image" at bounding box center [275, 186] width 42 height 5
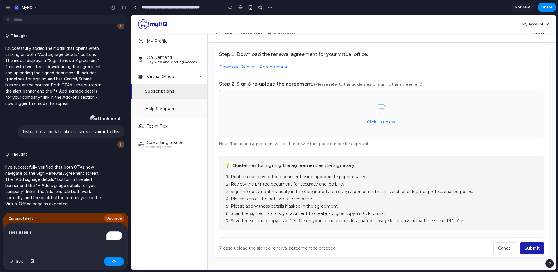
scroll to position [457, 0]
